Goal: Task Accomplishment & Management: Use online tool/utility

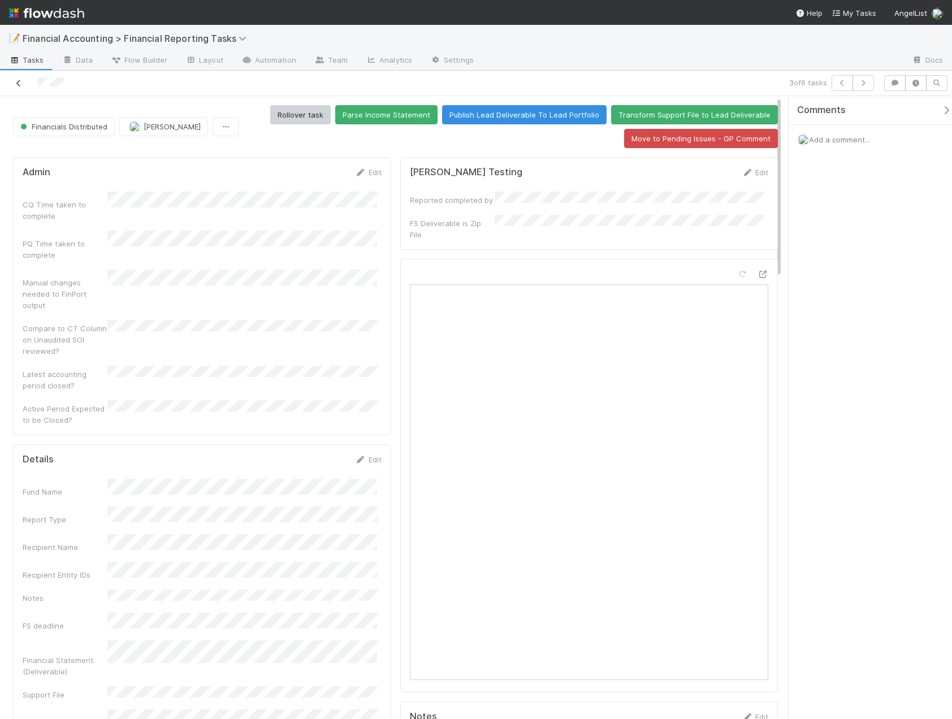
click at [20, 82] on icon at bounding box center [18, 83] width 11 height 7
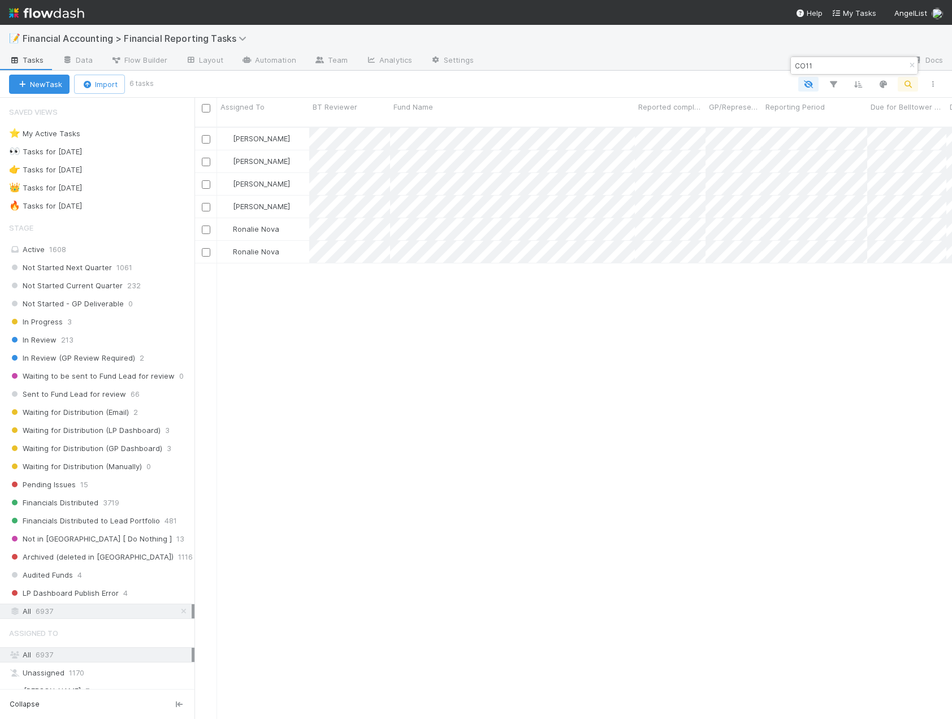
scroll to position [593, 749]
click at [908, 68] on icon "button" at bounding box center [911, 65] width 11 height 7
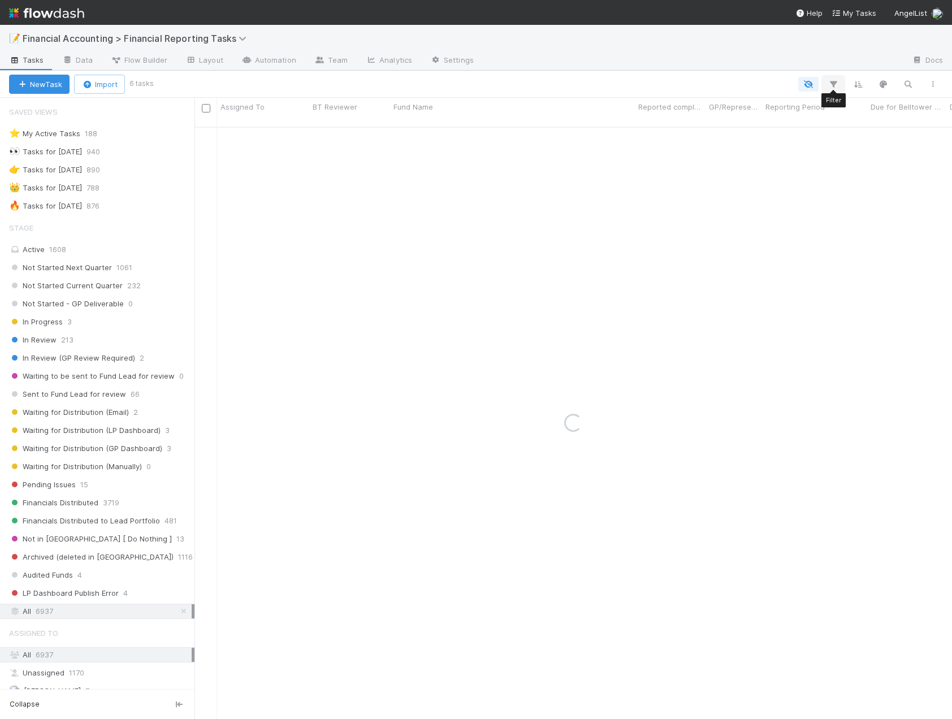
click at [832, 82] on icon "button" at bounding box center [833, 84] width 11 height 10
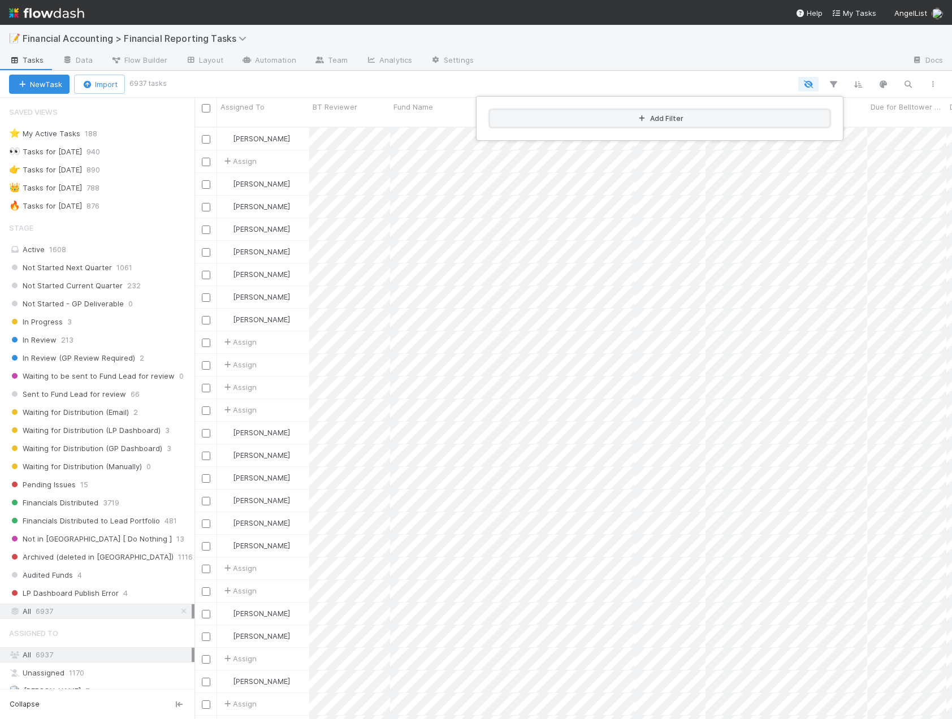
click at [669, 113] on button "Add Filter" at bounding box center [659, 118] width 339 height 16
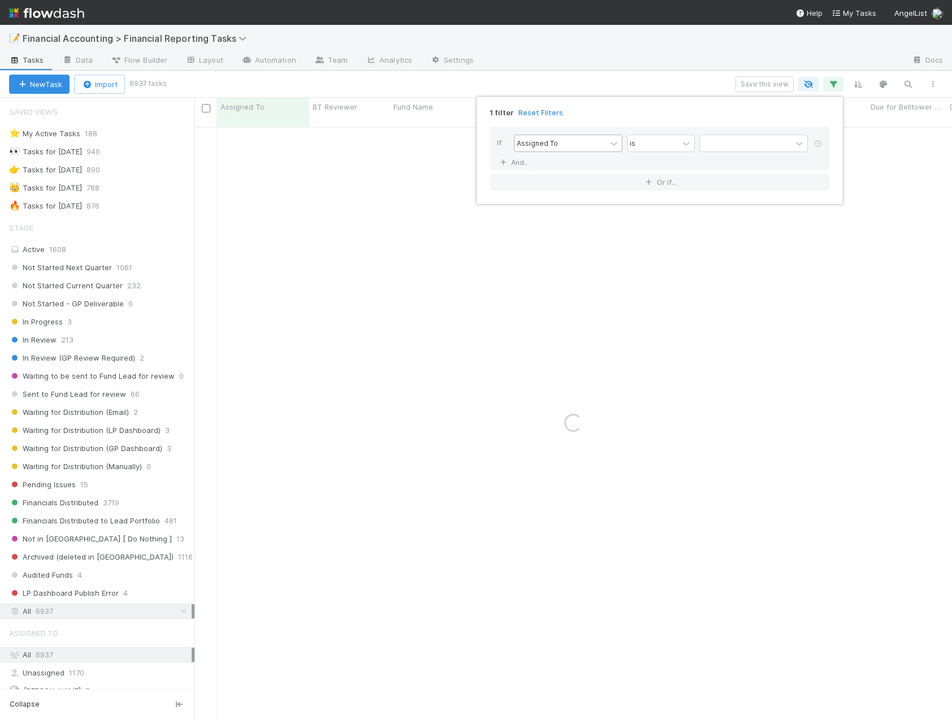
click at [568, 148] on div "Assigned To" at bounding box center [560, 143] width 92 height 16
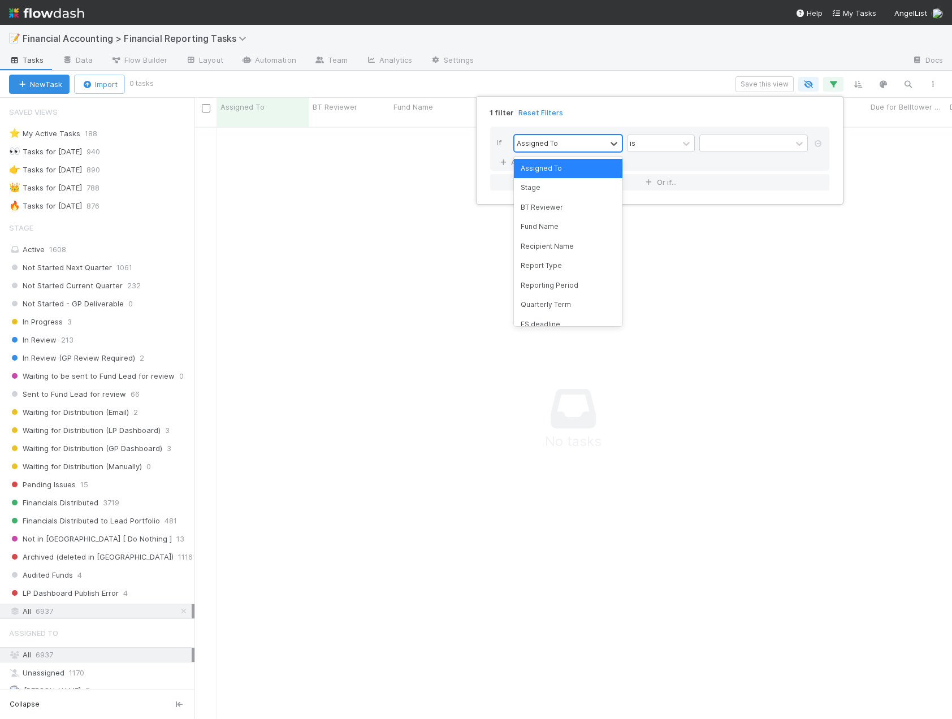
scroll to position [584, 749]
click at [566, 283] on div "Reporting Period" at bounding box center [568, 285] width 109 height 19
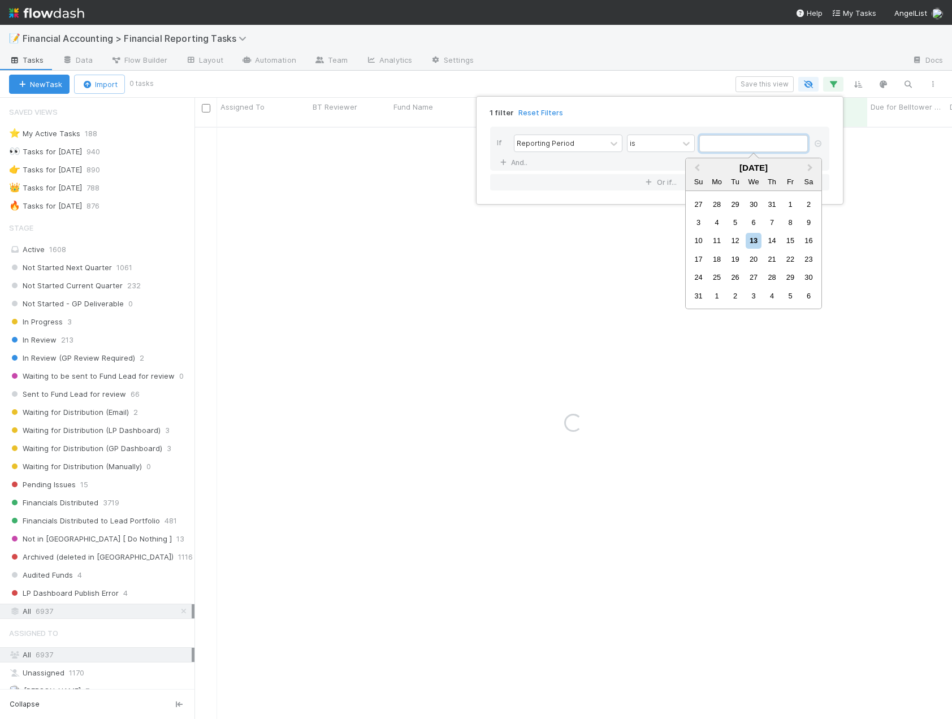
click at [761, 149] on input "text" at bounding box center [753, 143] width 109 height 17
click at [697, 170] on span "Previous Month" at bounding box center [697, 168] width 0 height 13
click at [720, 279] on div "30" at bounding box center [716, 277] width 15 height 15
type input "06/30/2025"
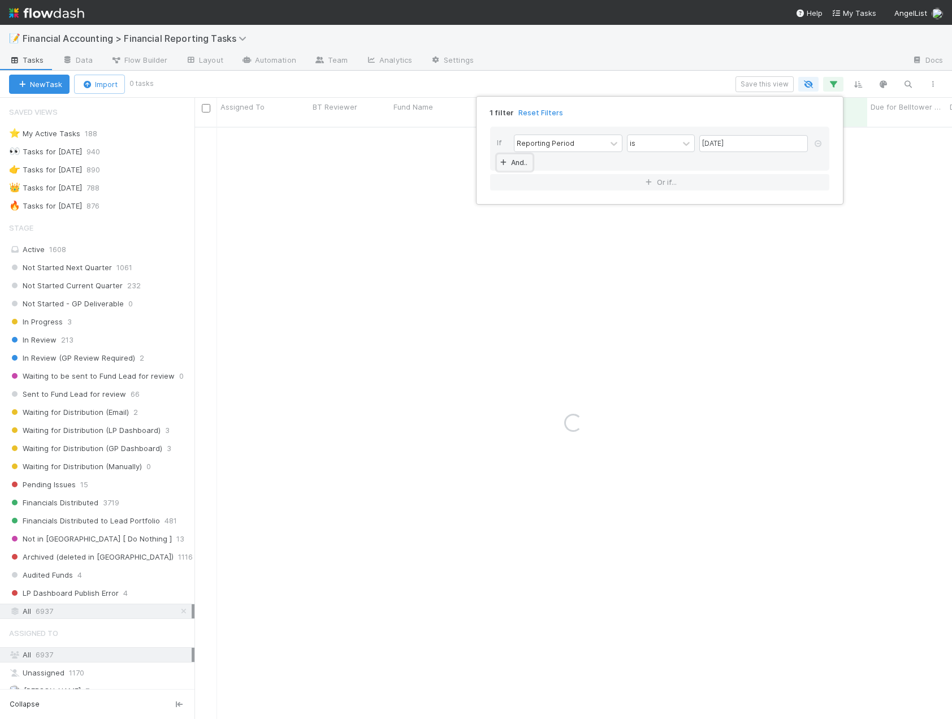
click at [521, 161] on link "And.." at bounding box center [515, 162] width 36 height 16
click at [558, 162] on div "Assigned To" at bounding box center [560, 163] width 92 height 16
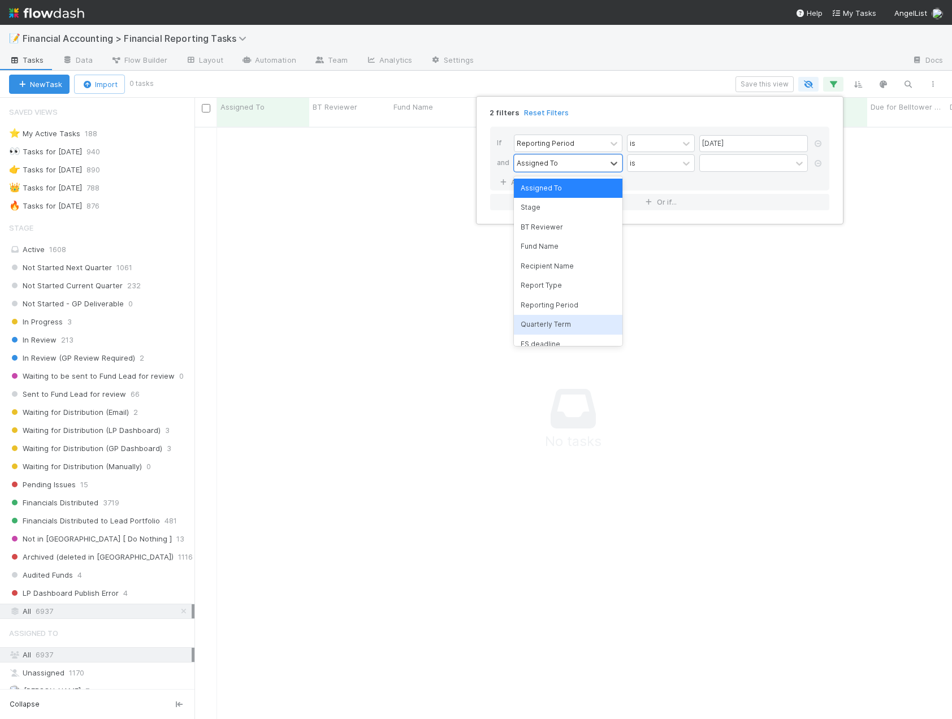
click at [560, 320] on div "Quarterly Term" at bounding box center [568, 324] width 109 height 19
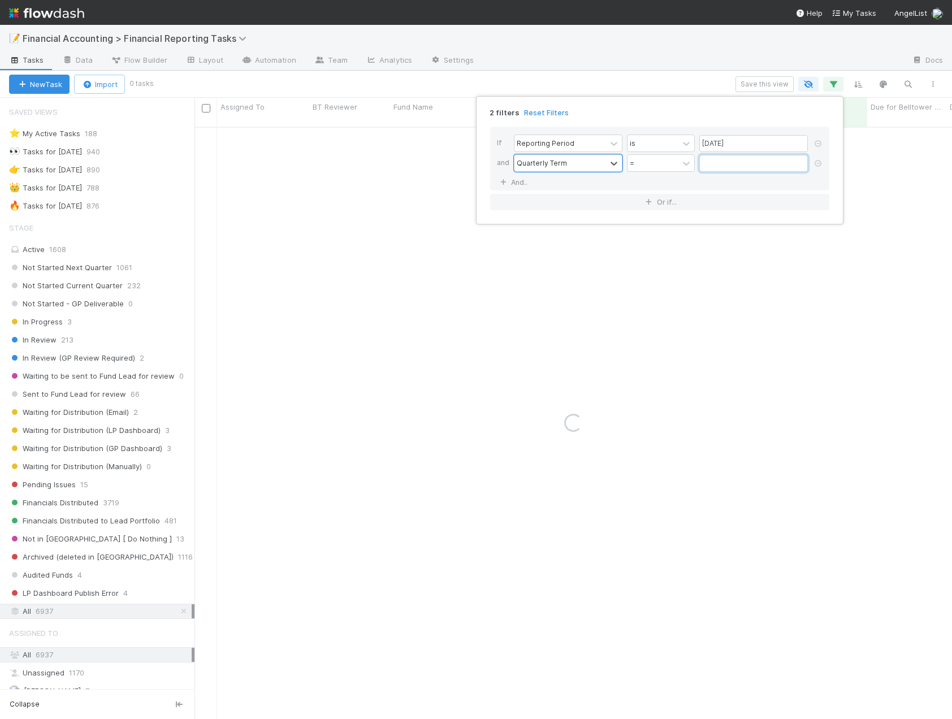
click at [731, 162] on input "text" at bounding box center [753, 163] width 109 height 17
type input "45"
click at [522, 176] on link "And.." at bounding box center [515, 182] width 36 height 16
click at [535, 187] on div "Assigned To" at bounding box center [537, 182] width 41 height 10
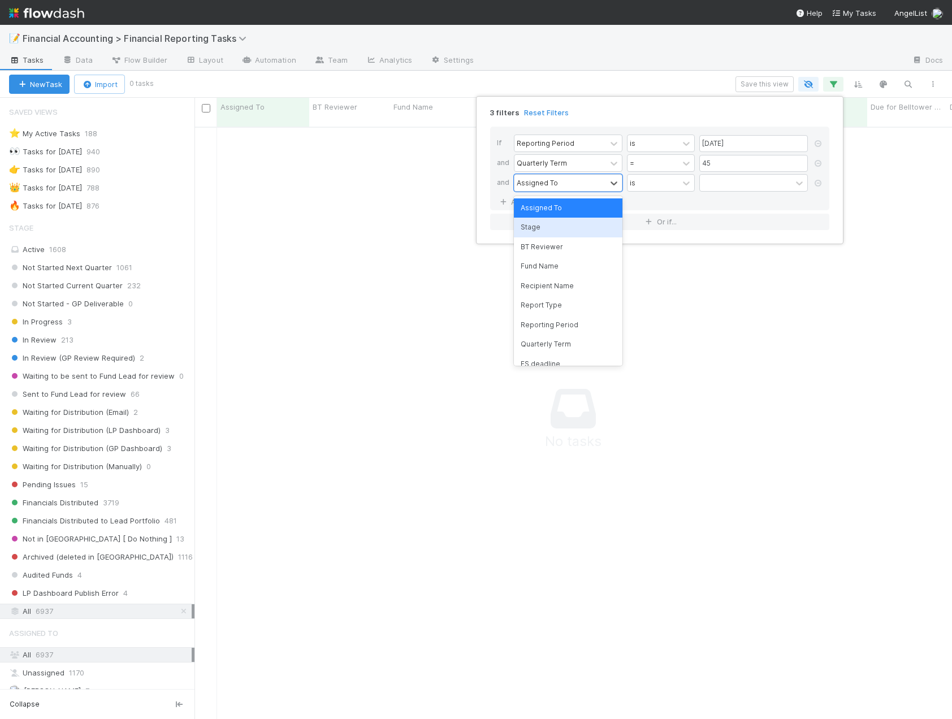
click at [542, 227] on div "Stage" at bounding box center [568, 227] width 109 height 19
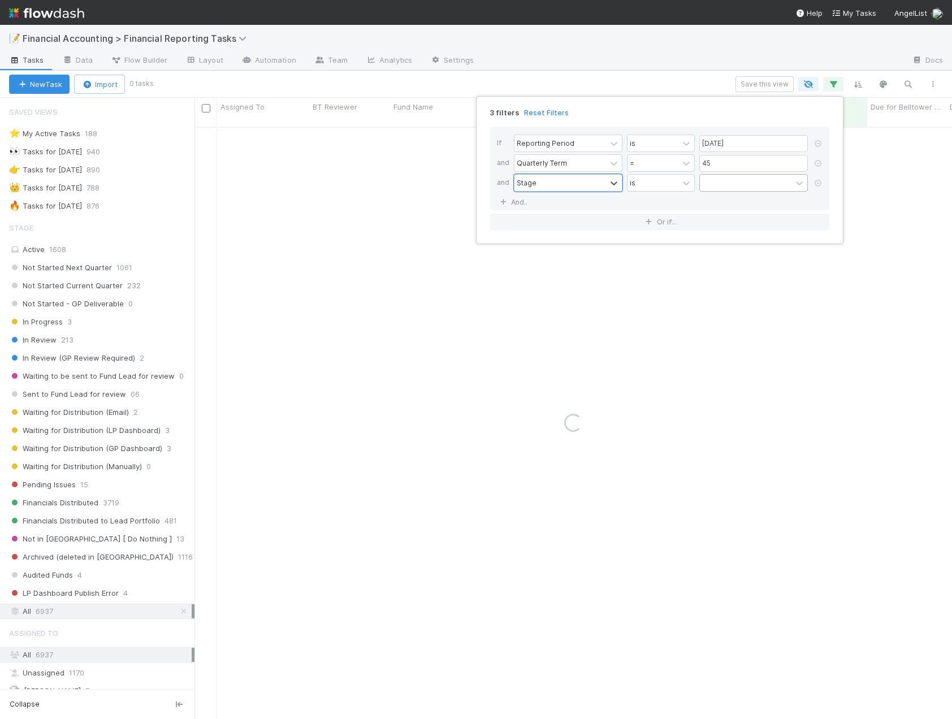
click at [756, 181] on div at bounding box center [746, 183] width 92 height 16
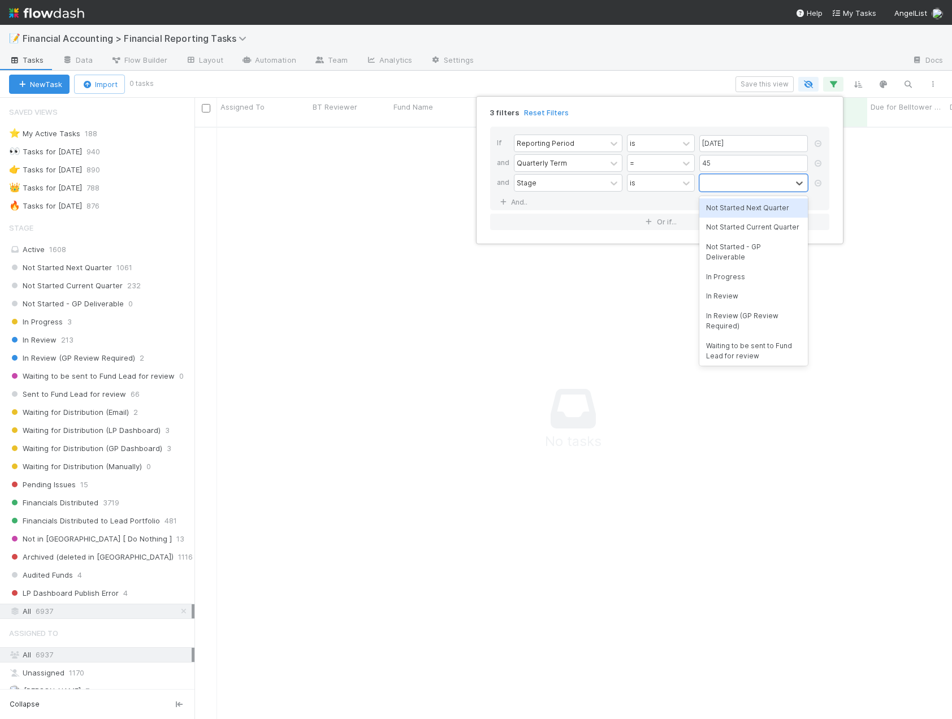
click at [744, 206] on div "Not Started Next Quarter" at bounding box center [753, 207] width 109 height 19
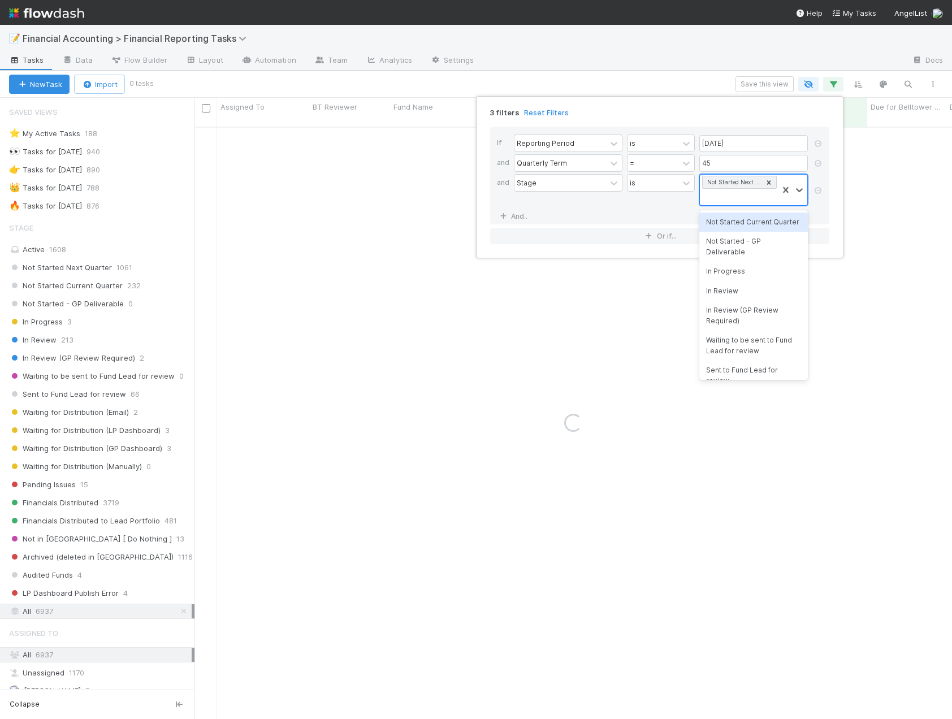
click at [745, 197] on div "Not Started Next Quarter" at bounding box center [739, 190] width 78 height 31
click at [747, 220] on div "Not Started Current Quarter" at bounding box center [753, 222] width 109 height 19
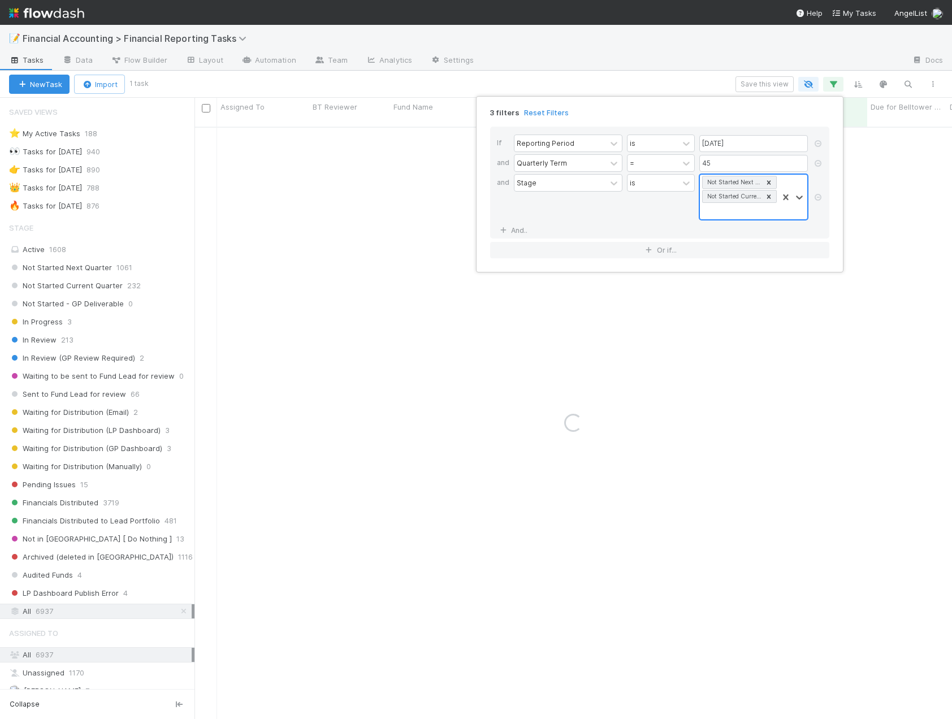
click at [747, 210] on div "Not Started Next Quarter Not Started Current Quarter" at bounding box center [739, 197] width 78 height 45
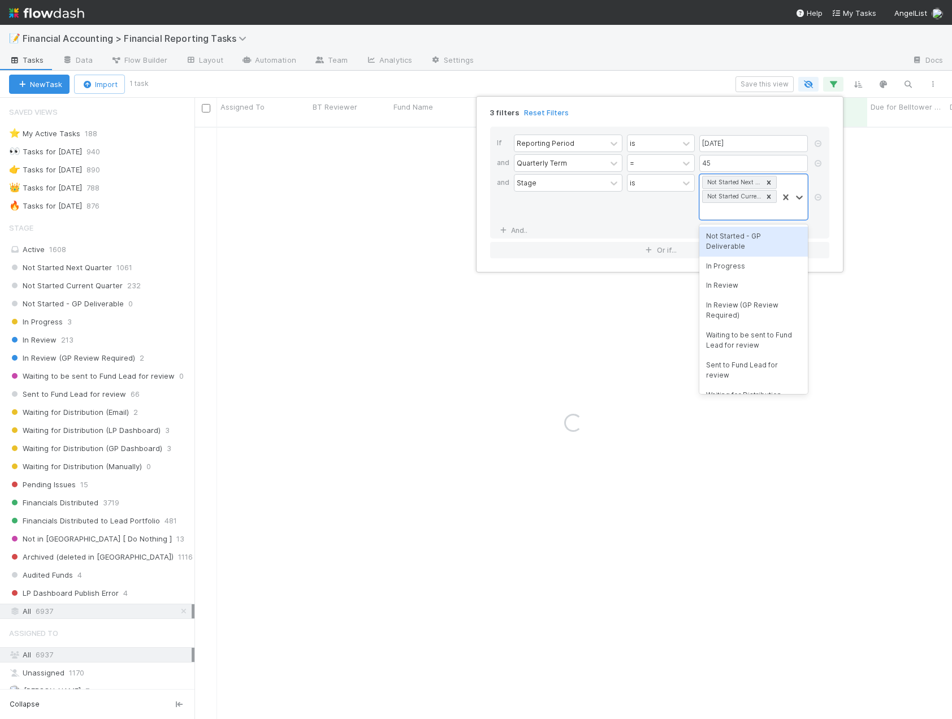
click at [748, 236] on div "Not Started - GP Deliverable" at bounding box center [753, 242] width 109 height 30
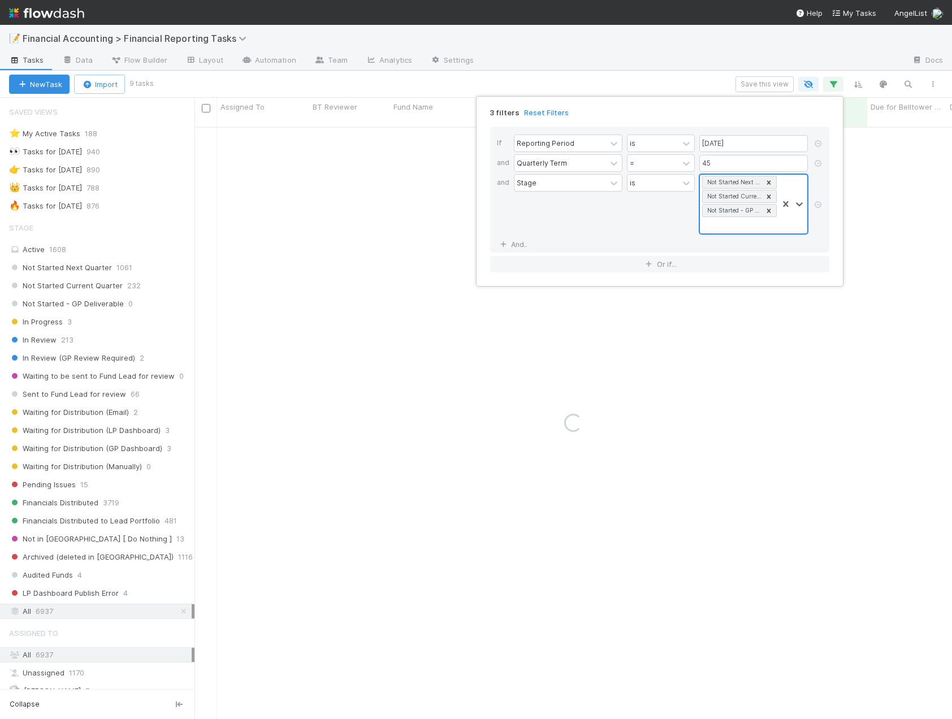
click at [728, 220] on div "Not Started Next Quarter Not Started Current Quarter Not Started - GP Deliverab…" at bounding box center [739, 204] width 78 height 59
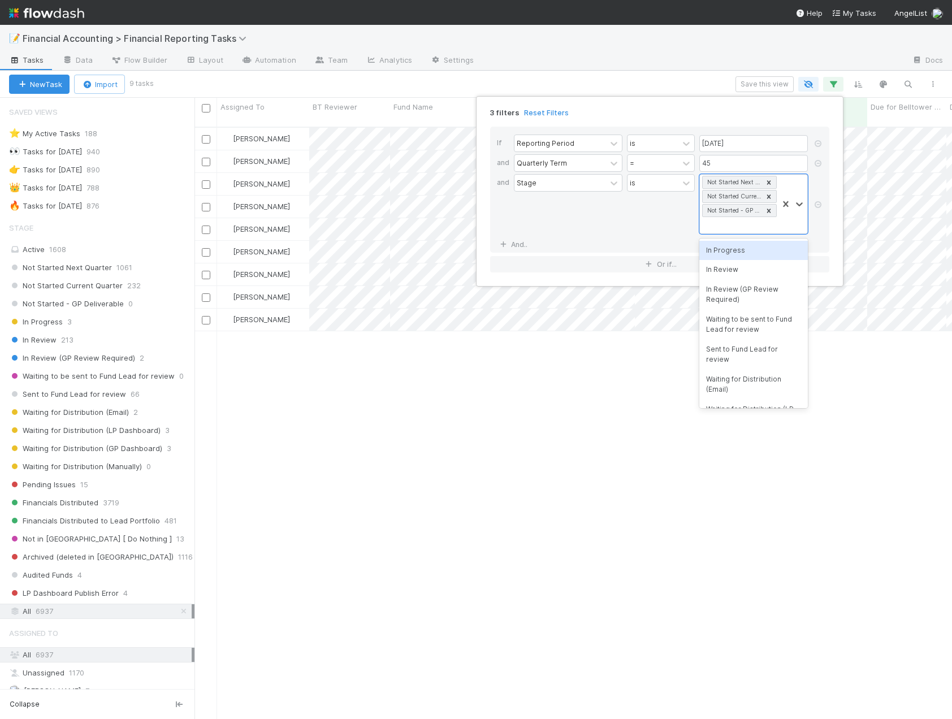
scroll to position [593, 749]
click at [731, 254] on div "In Progress" at bounding box center [753, 250] width 109 height 19
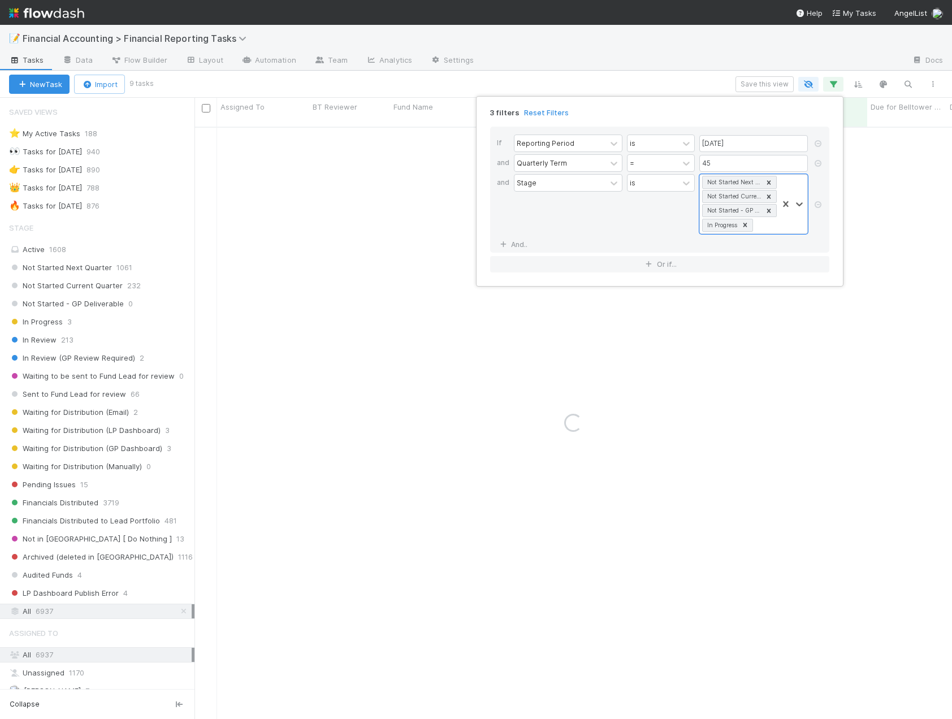
click at [613, 76] on div "3 filters Reset Filters If Reporting Period is 06/30/2025 and Quarterly Term = …" at bounding box center [476, 359] width 952 height 719
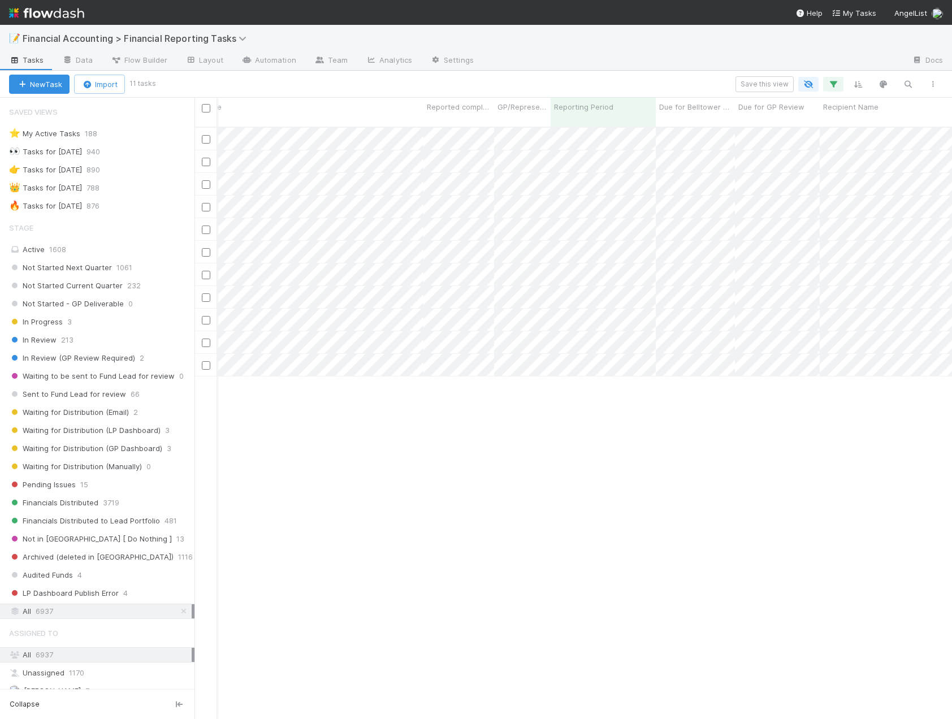
scroll to position [0, 0]
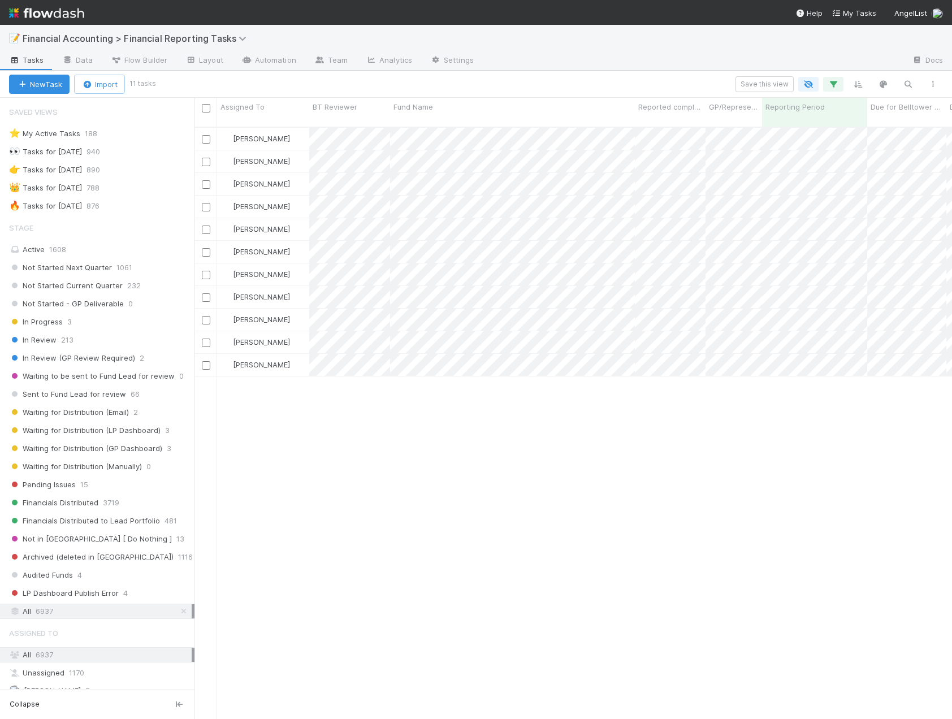
drag, startPoint x: 683, startPoint y: 428, endPoint x: 672, endPoint y: 428, distance: 11.9
click at [683, 428] on div "Jacob Luna Not Started Next Quarter 8/13/25, 10:10:12 AM 8/13/25, 10:10:31 AM 0…" at bounding box center [572, 428] width 757 height 601
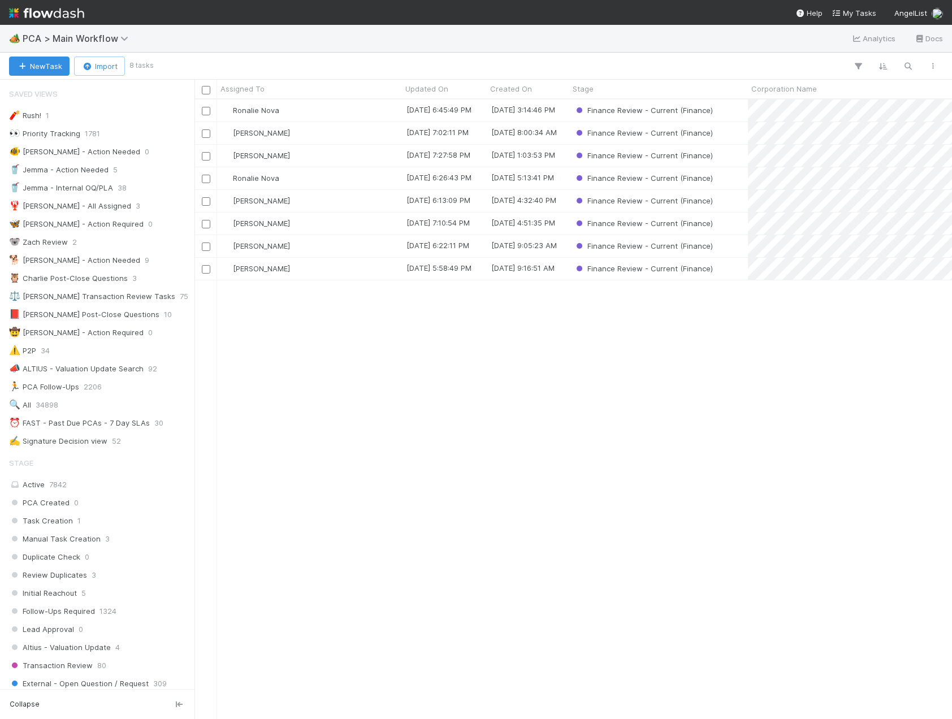
scroll to position [611, 749]
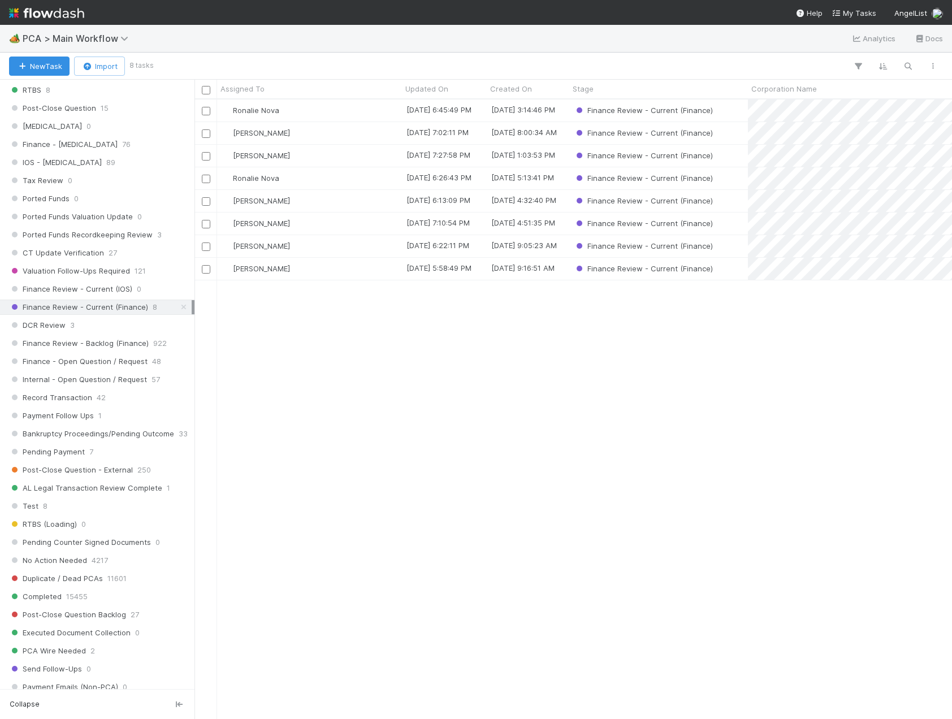
scroll to position [735, 0]
